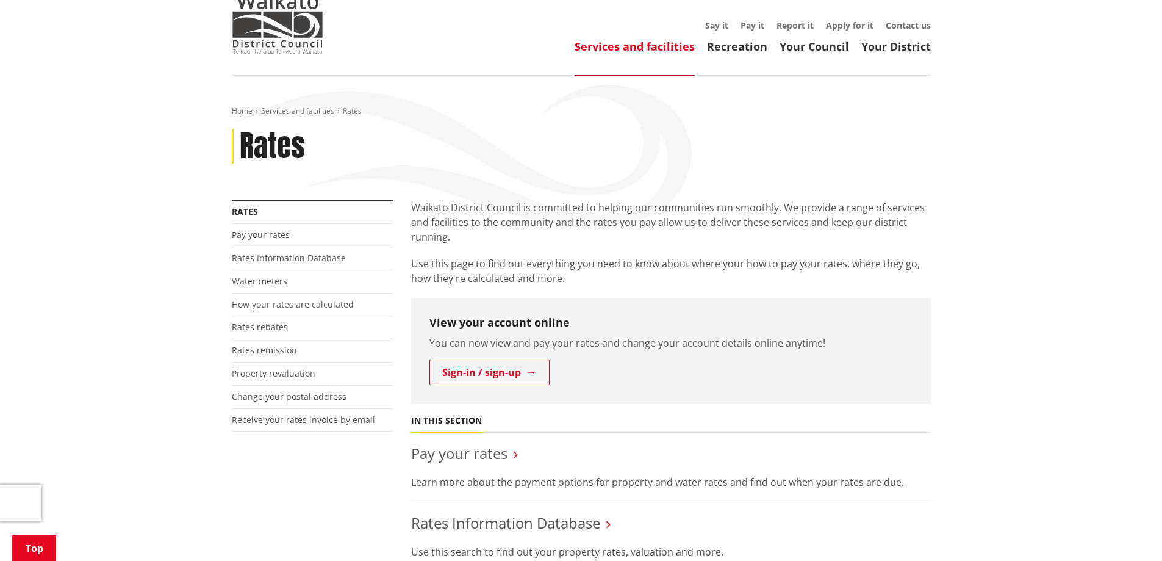
scroll to position [183, 0]
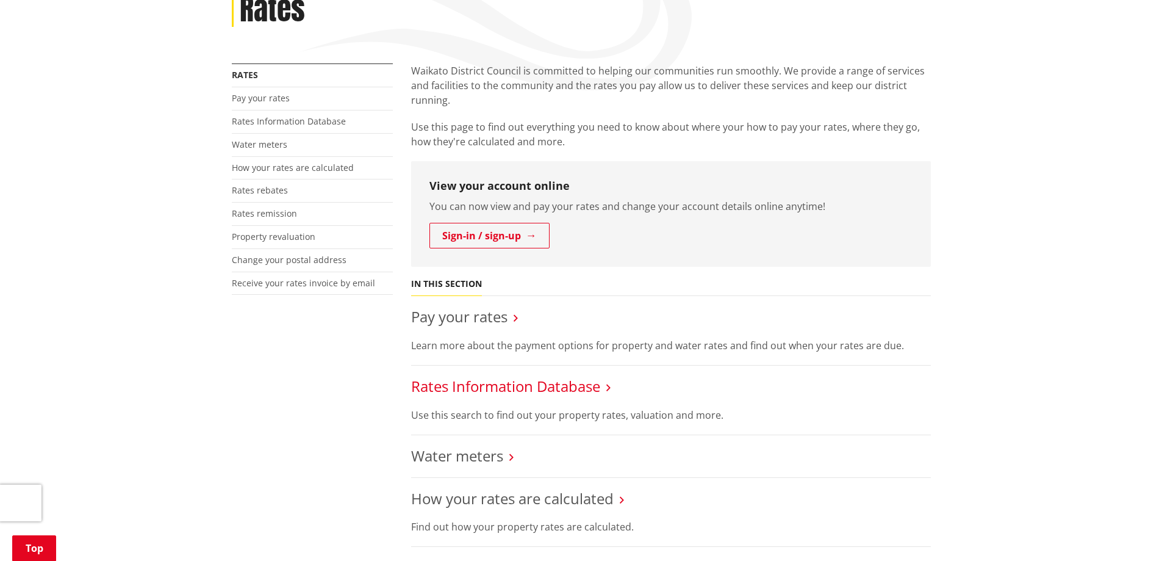
click at [482, 382] on link "Rates Information Database" at bounding box center [505, 386] width 189 height 20
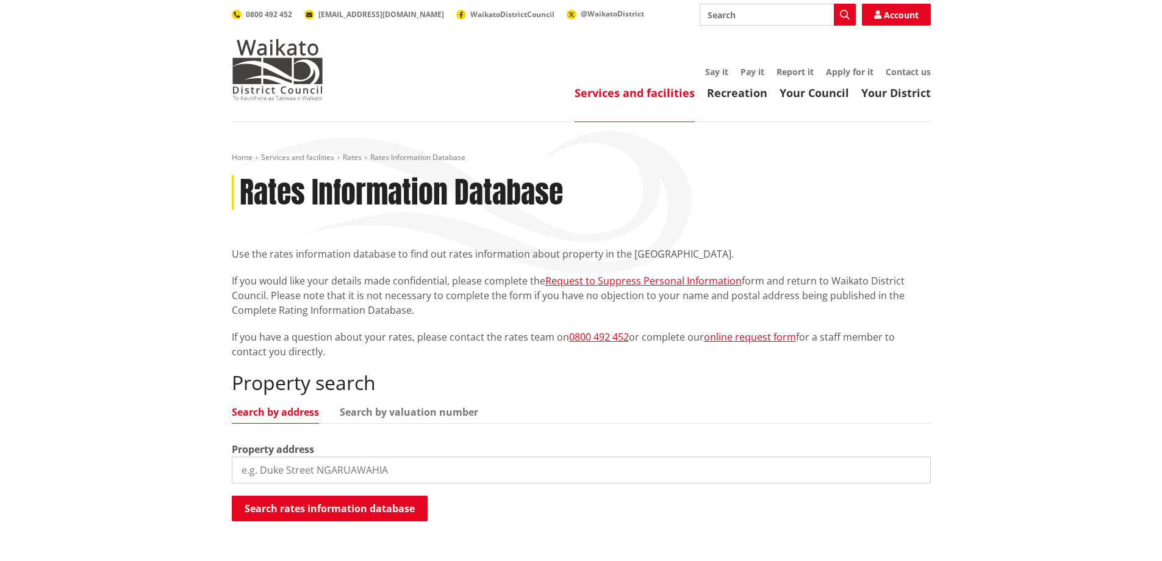
click at [348, 470] on input "search" at bounding box center [581, 469] width 699 height 27
type input "78 [PERSON_NAME]"
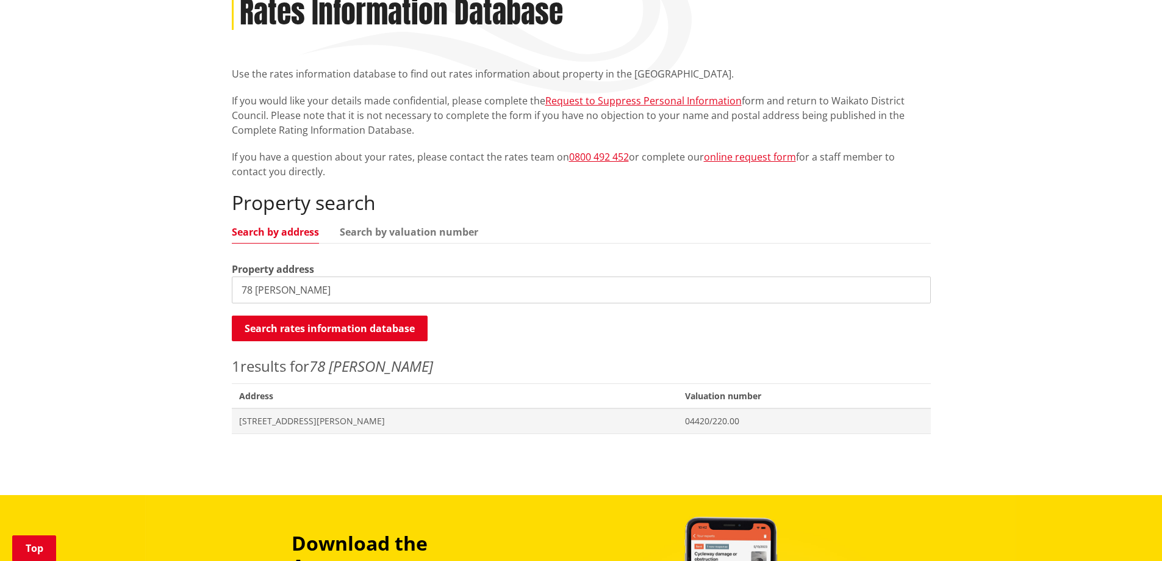
scroll to position [183, 0]
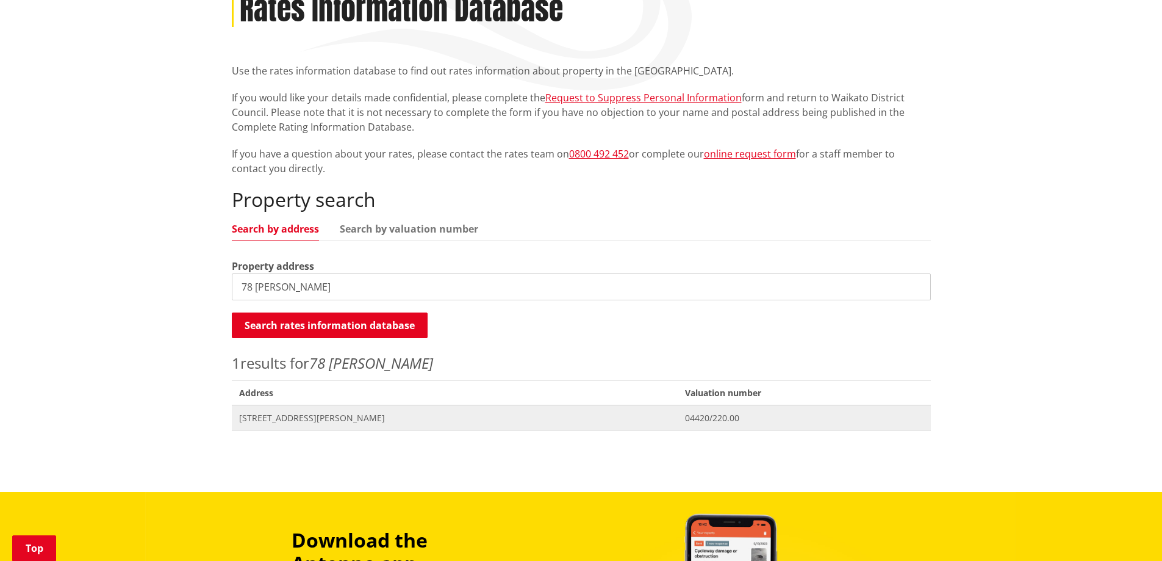
click at [299, 416] on span "[STREET_ADDRESS][PERSON_NAME]" at bounding box center [455, 418] width 432 height 12
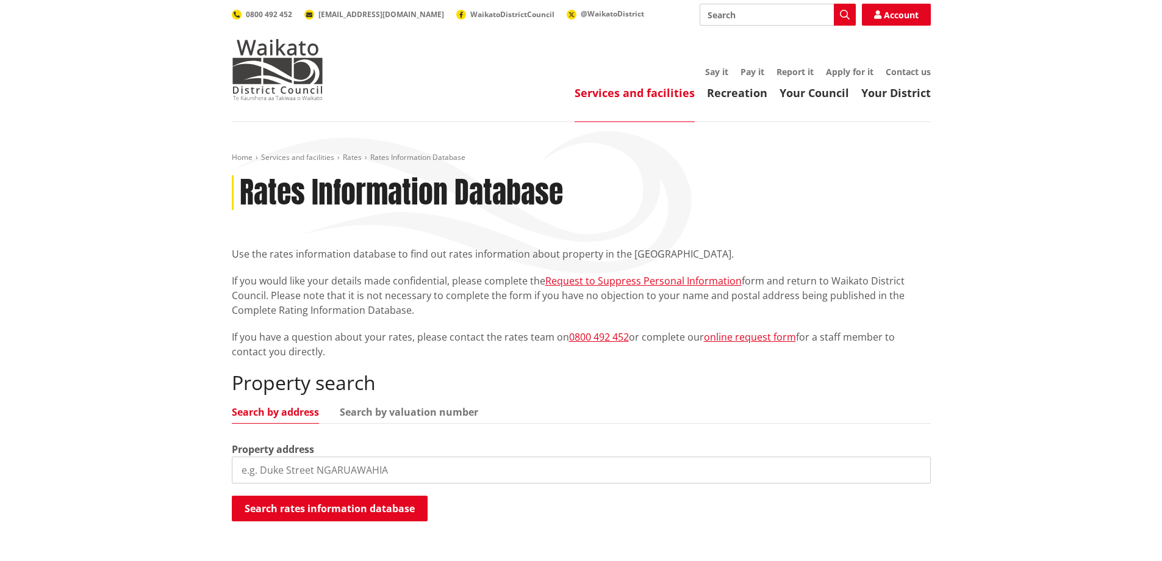
scroll to position [183, 0]
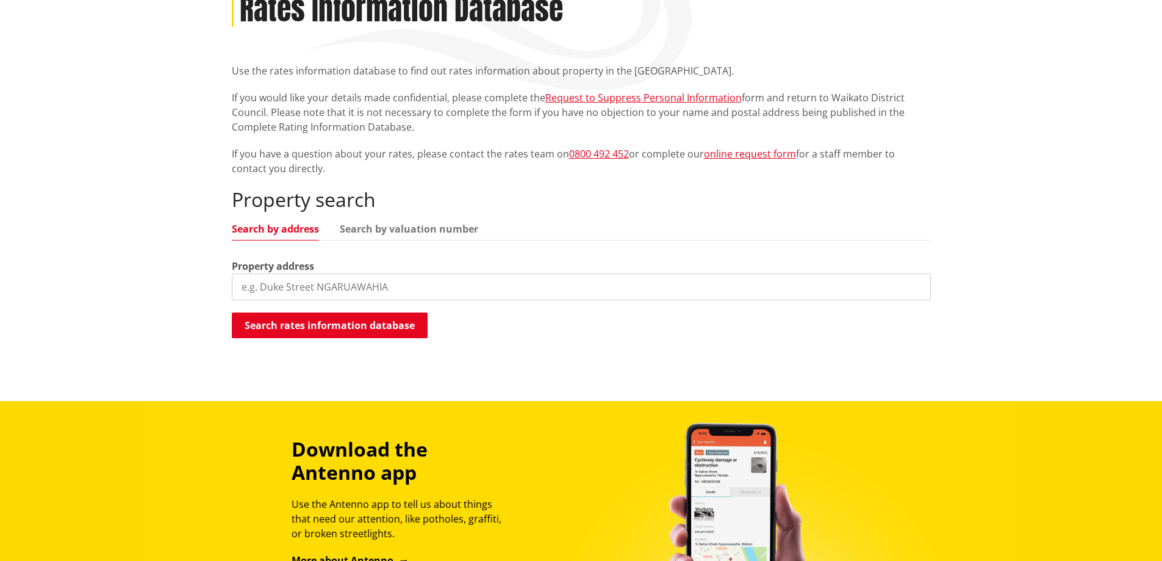
click at [375, 289] on input "search" at bounding box center [581, 286] width 699 height 27
type input "78 [PERSON_NAME]"
click at [360, 329] on button "Search rates information database" at bounding box center [330, 325] width 196 height 26
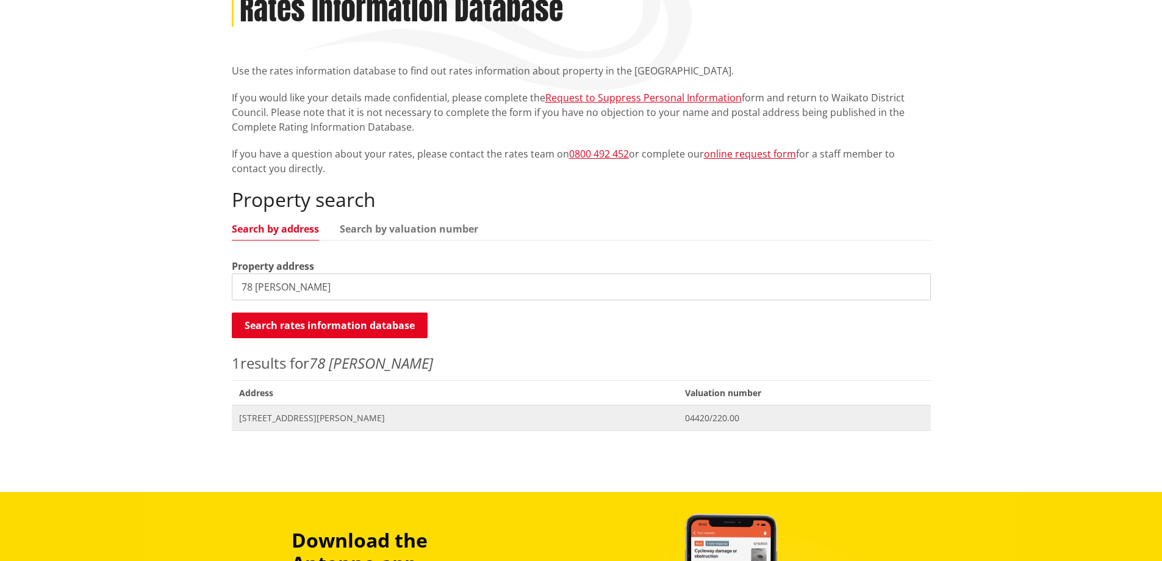
click at [312, 421] on span "[STREET_ADDRESS][PERSON_NAME]" at bounding box center [455, 418] width 432 height 12
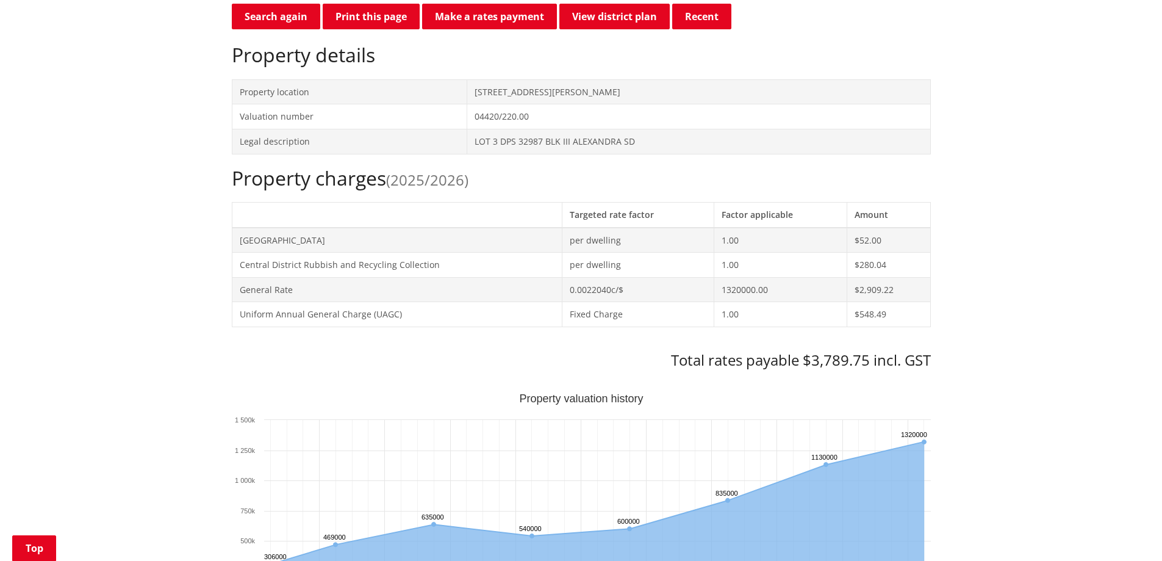
scroll to position [366, 0]
